Goal: Transaction & Acquisition: Purchase product/service

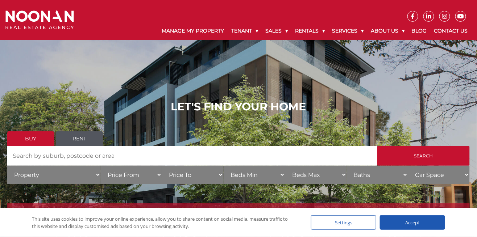
click at [29, 142] on link "Buy" at bounding box center [30, 139] width 47 height 15
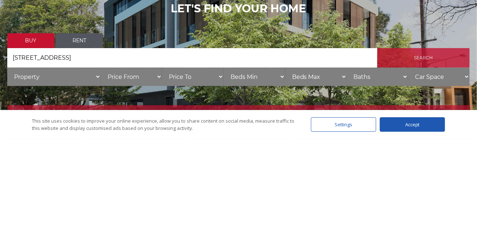
type input "[STREET_ADDRESS]"
click at [423, 158] on input "Search" at bounding box center [423, 156] width 92 height 20
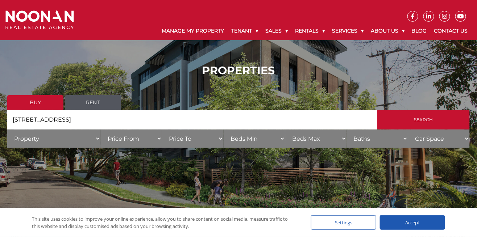
click at [73, 121] on input "3/36 hardware Street riverwood" at bounding box center [192, 120] width 370 height 20
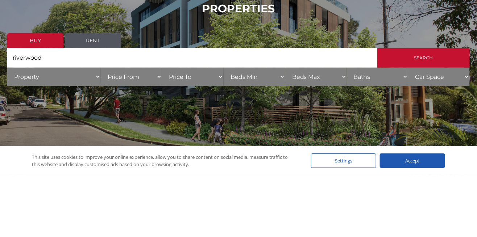
click at [59, 121] on input "riverwood" at bounding box center [192, 120] width 370 height 20
type input "r"
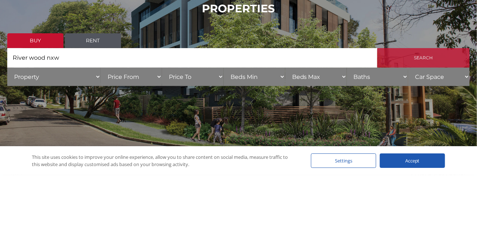
type input "River wood nxw"
click at [418, 121] on input "Search" at bounding box center [423, 120] width 92 height 20
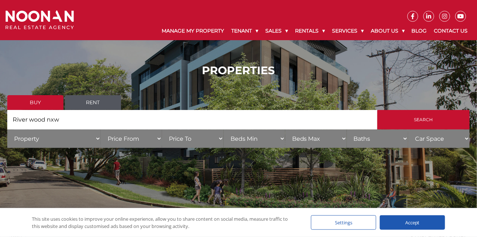
click at [99, 139] on select "Property House Villa Apartment Townhouse Duplex Semi-detached Unit Terrace Other" at bounding box center [54, 139] width 94 height 18
click at [170, 121] on input "River wood nxw" at bounding box center [192, 120] width 370 height 20
click at [47, 104] on link "Buy" at bounding box center [35, 102] width 56 height 15
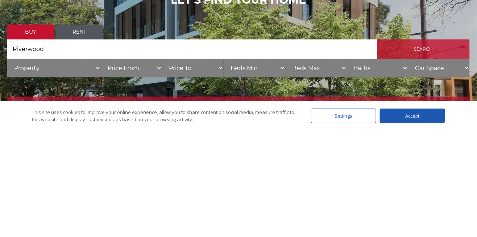
type input "Riverwood"
click at [413, 159] on input "Search" at bounding box center [423, 156] width 92 height 20
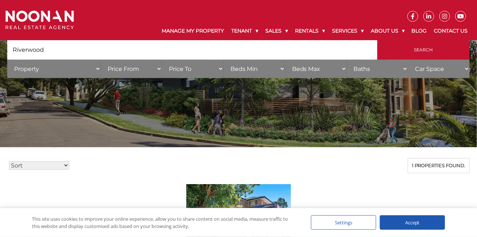
scroll to position [67, 0]
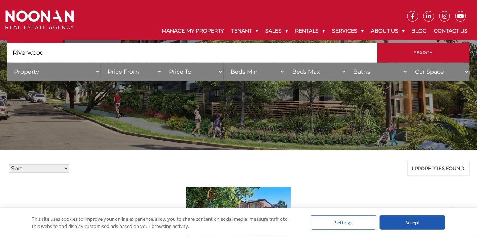
click at [64, 170] on select "Sort Price: High to Low Price: Low to High Date: Newest First Date: Oldest Firs…" at bounding box center [39, 169] width 60 height 8
select select "low"
click at [9, 165] on select "Sort Price: High to Low Price: Low to High Date: Newest First Date: Oldest Firs…" at bounding box center [39, 169] width 60 height 8
